Goal: Information Seeking & Learning: Learn about a topic

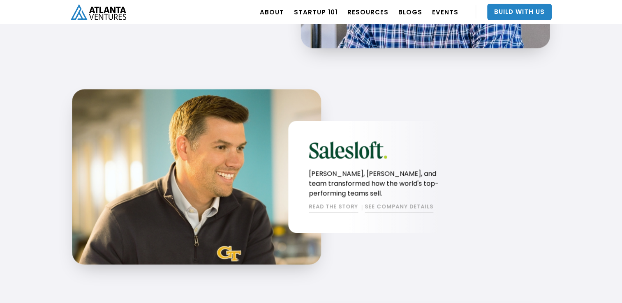
scroll to position [1136, 0]
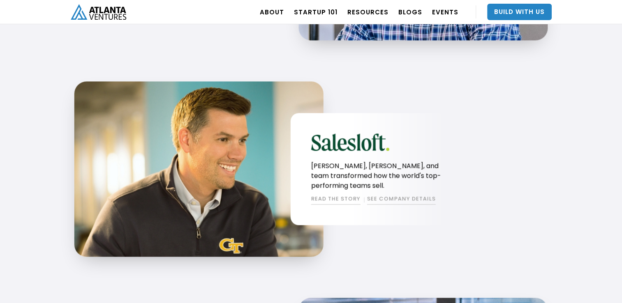
click at [616, 158] on div "The Atlanta Ventures Family A pattern of entrepreneurial excellence Tope and te…" at bounding box center [311, 147] width 622 height 1243
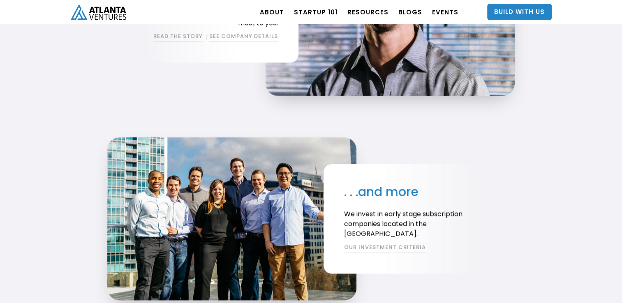
scroll to position [1577, 0]
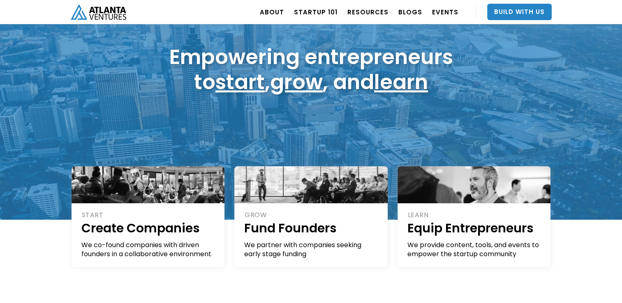
scroll to position [22, 0]
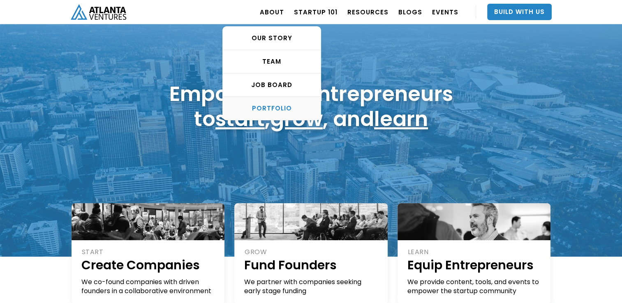
click at [274, 107] on div "PORTFOLIO" at bounding box center [272, 108] width 98 height 8
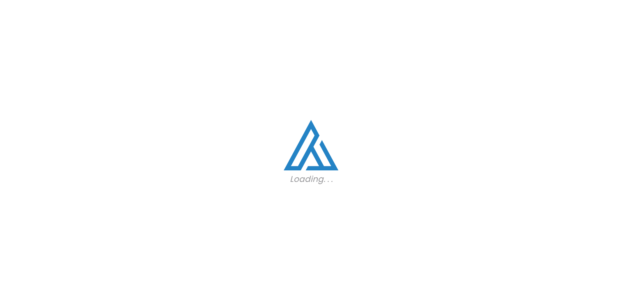
scroll to position [497, 0]
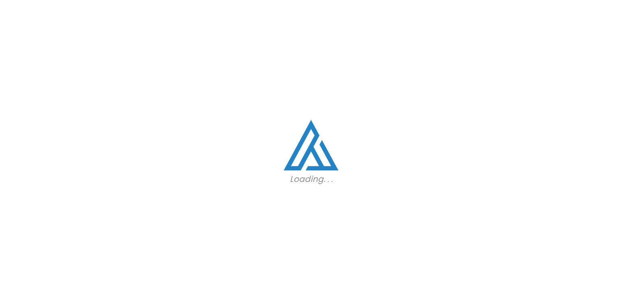
scroll to position [497, 0]
click at [455, 158] on div "Loading. . ." at bounding box center [311, 151] width 622 height 303
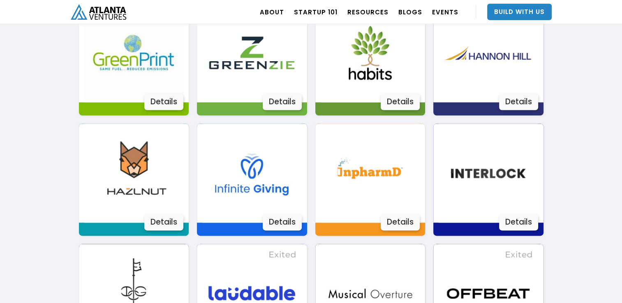
scroll to position [996, 0]
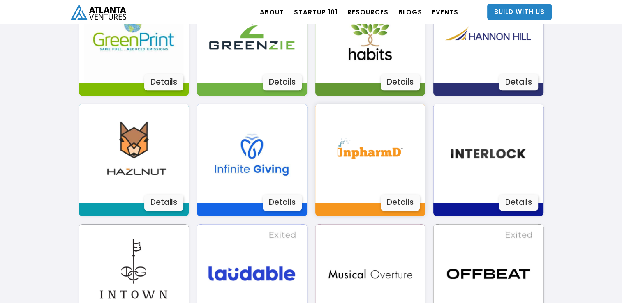
click at [404, 203] on div "Details" at bounding box center [400, 202] width 39 height 16
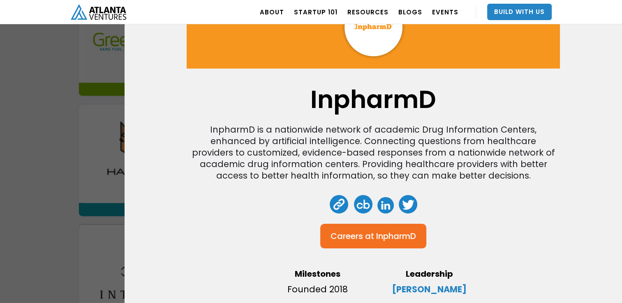
scroll to position [80, 0]
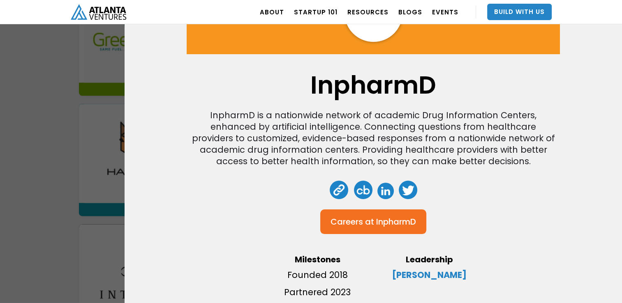
click at [362, 218] on div "Careers at" at bounding box center [352, 222] width 44 height 8
click at [367, 218] on div "Careers at" at bounding box center [352, 222] width 44 height 8
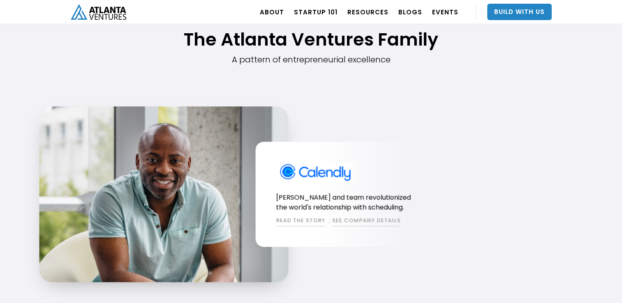
scroll to position [652, 0]
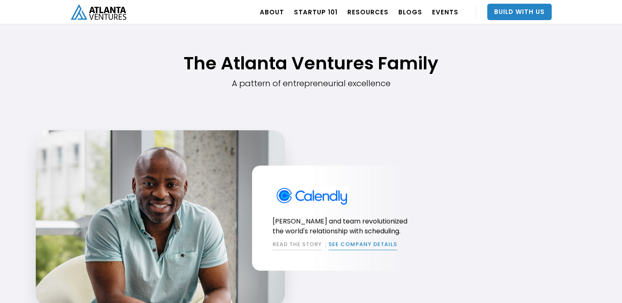
click at [360, 245] on link "SEE COMPANY DETAILS" at bounding box center [362, 246] width 69 height 10
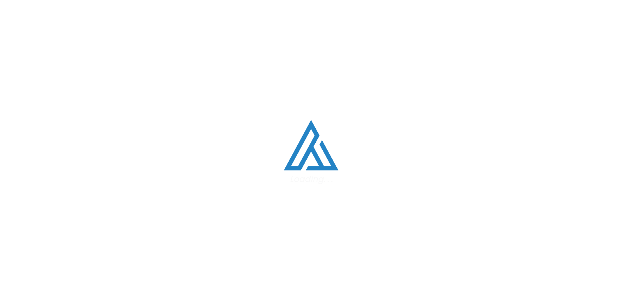
scroll to position [652, 0]
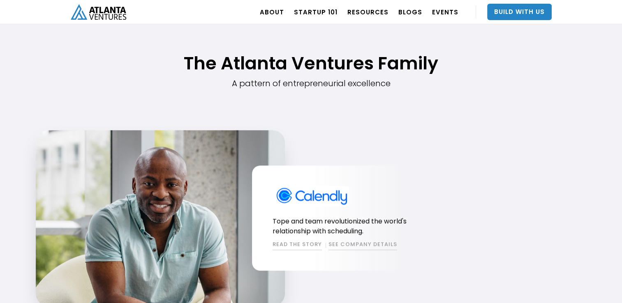
drag, startPoint x: 373, startPoint y: 63, endPoint x: 250, endPoint y: 62, distance: 123.3
click at [250, 62] on h1 "The Atlanta Ventures Family" at bounding box center [311, 63] width 481 height 21
drag, startPoint x: 222, startPoint y: 60, endPoint x: 349, endPoint y: 58, distance: 126.6
click at [349, 58] on h1 "The Atlanta Ventures Family" at bounding box center [311, 63] width 481 height 21
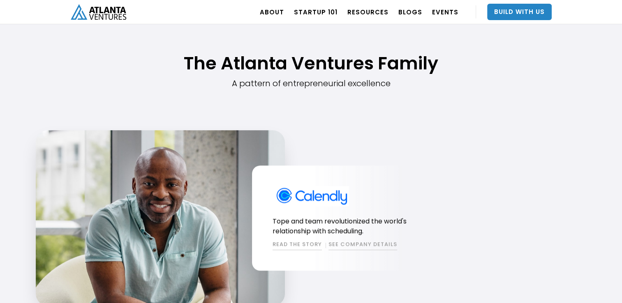
drag, startPoint x: 185, startPoint y: 63, endPoint x: 409, endPoint y: 72, distance: 225.0
click at [409, 72] on h1 "The Atlanta Ventures Family" at bounding box center [311, 63] width 481 height 21
